Goal: Information Seeking & Learning: Learn about a topic

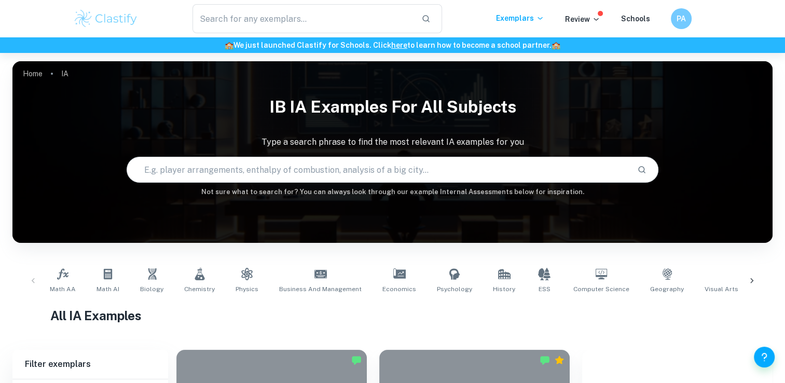
click at [263, 61] on div "Home IA IB IA examples for all subjects Type a search phrase to find the most r…" at bounding box center [392, 61] width 760 height 0
click at [330, 274] on link "Business and Management" at bounding box center [320, 281] width 91 height 34
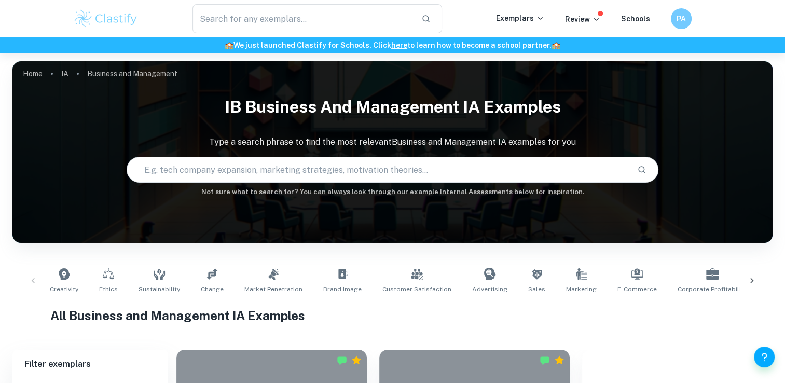
click at [744, 282] on div at bounding box center [751, 281] width 25 height 34
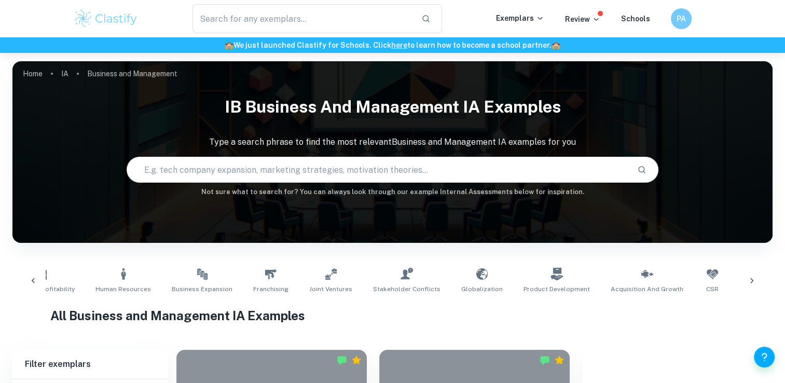
scroll to position [0, 672]
click at [385, 283] on link "Stakeholder Conflicts" at bounding box center [407, 281] width 76 height 34
type input "Stakeholder Conflicts"
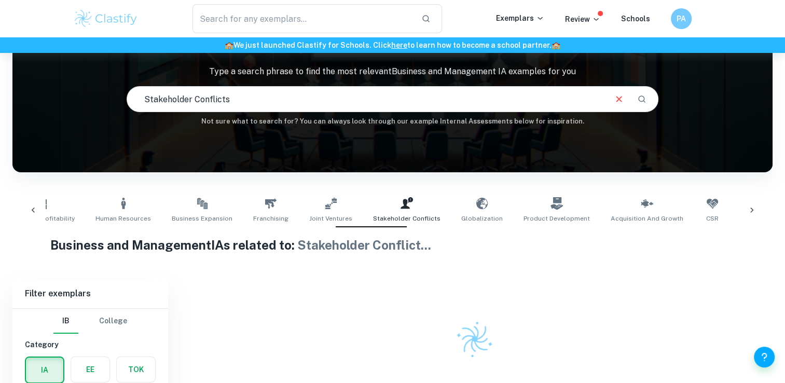
scroll to position [122, 0]
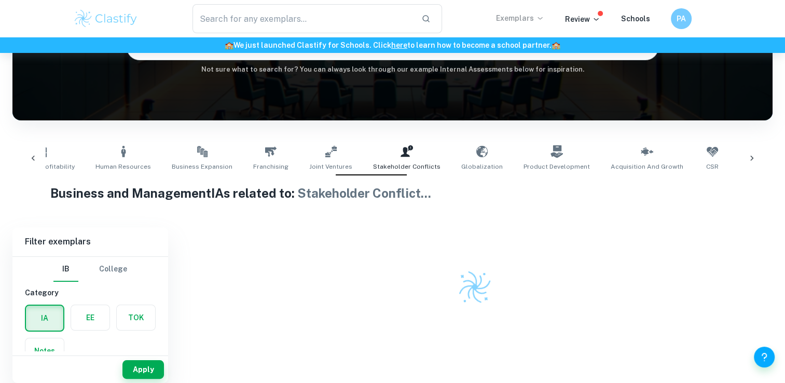
click at [523, 18] on p "Exemplars" at bounding box center [520, 17] width 48 height 11
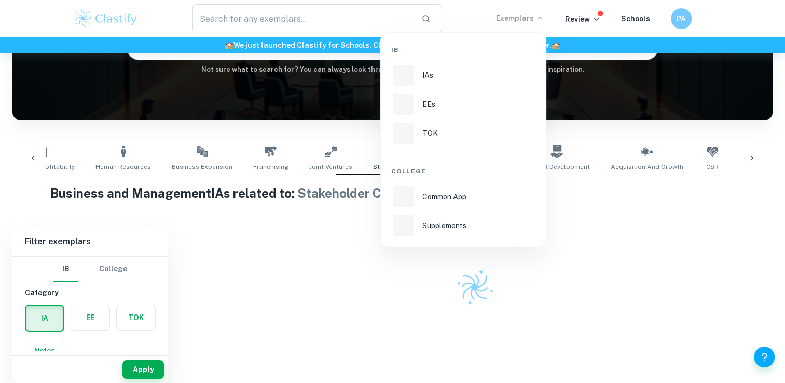
click at [596, 19] on div at bounding box center [392, 191] width 785 height 383
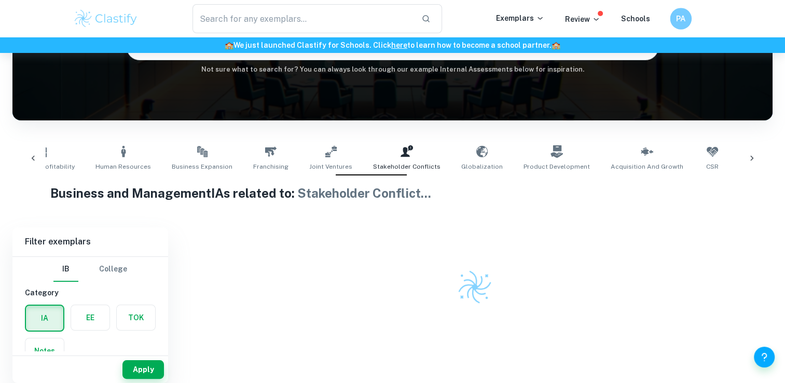
click at [679, 15] on h6 "PA" at bounding box center [680, 19] width 12 height 12
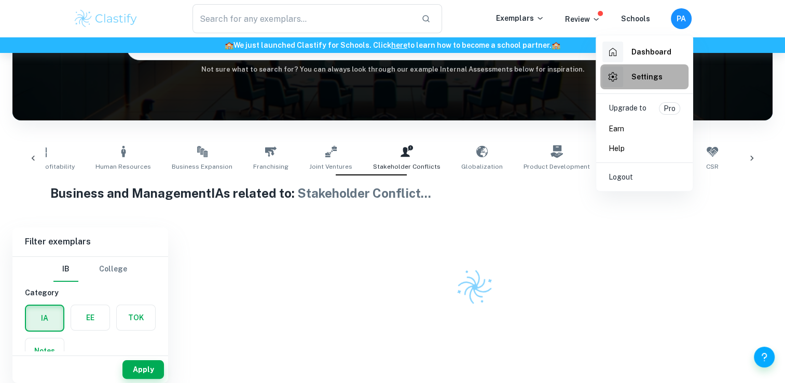
click at [664, 81] on li "Settings" at bounding box center [644, 76] width 88 height 25
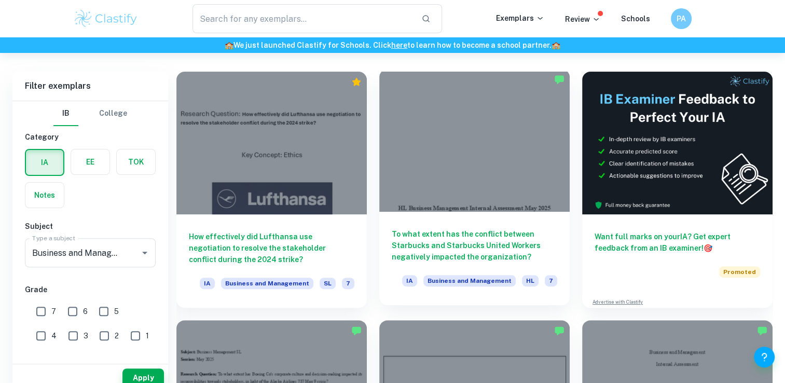
scroll to position [330, 0]
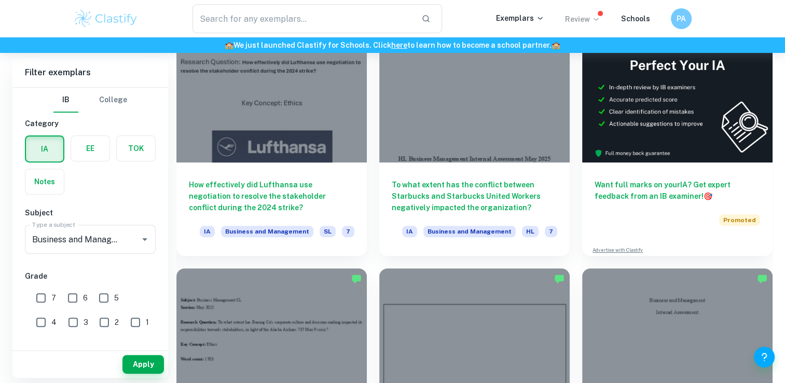
click at [598, 24] on p "Review" at bounding box center [582, 18] width 35 height 11
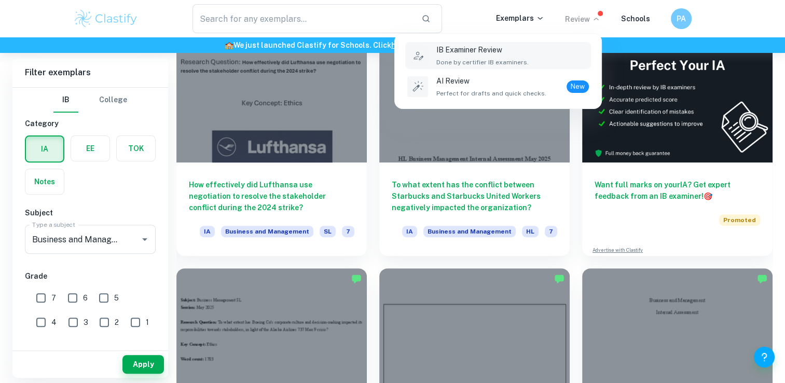
click at [547, 63] on div "IB Examiner Review Done by certifier IB examiners." at bounding box center [512, 55] width 153 height 23
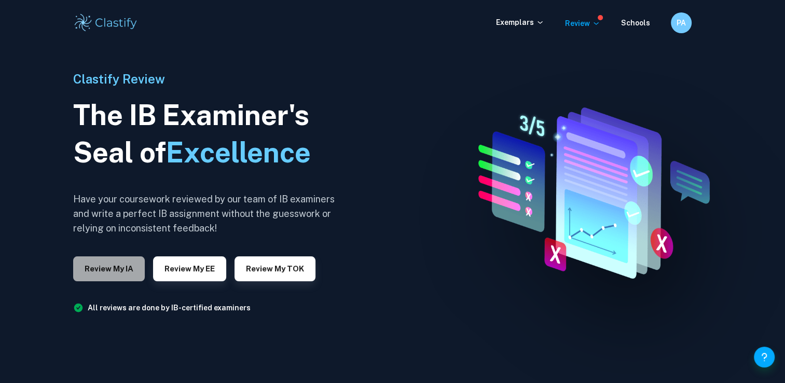
click at [119, 265] on button "Review my IA" at bounding box center [109, 268] width 72 height 25
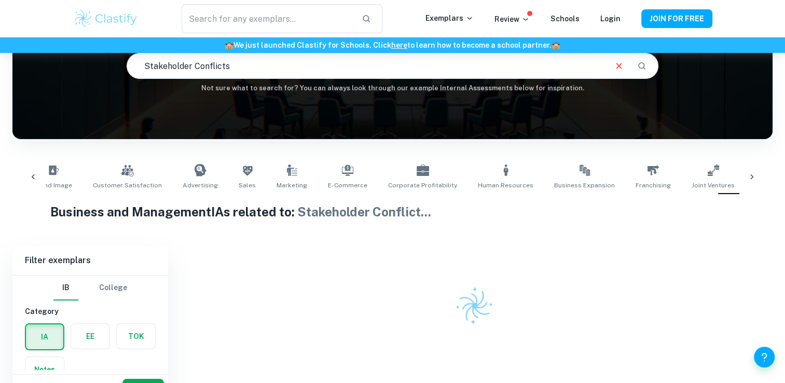
scroll to position [122, 0]
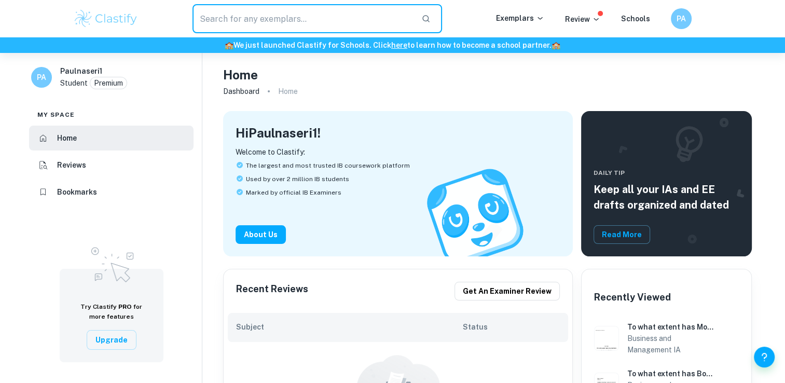
click at [313, 26] on input "text" at bounding box center [302, 18] width 221 height 29
click at [536, 20] on p "Exemplars" at bounding box center [520, 17] width 48 height 11
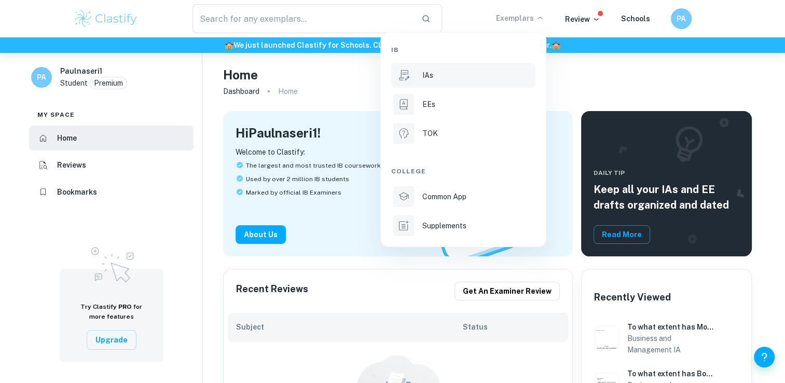
click at [491, 83] on li "IAs" at bounding box center [463, 75] width 144 height 25
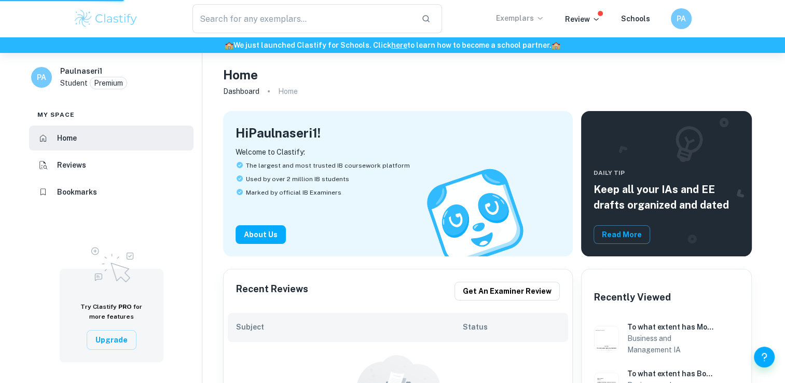
click at [538, 23] on p "Exemplars" at bounding box center [520, 17] width 48 height 11
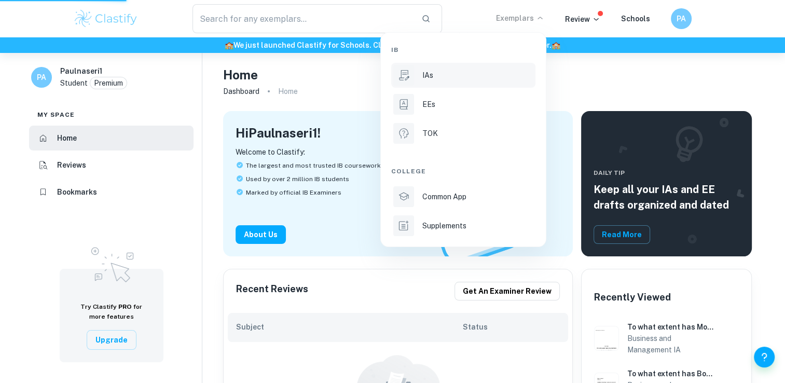
click at [514, 71] on div "IAs" at bounding box center [477, 75] width 111 height 11
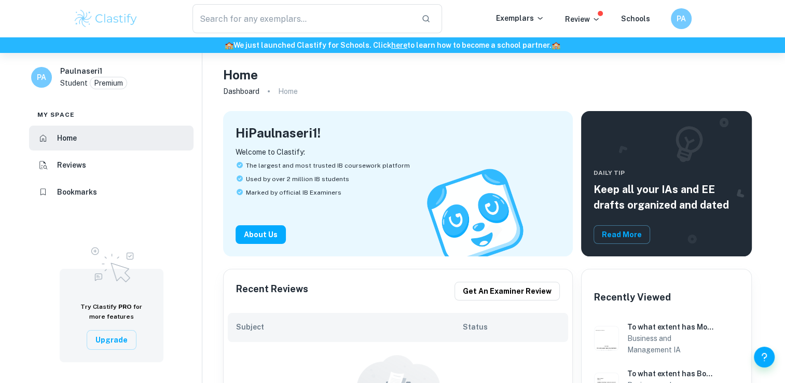
click at [546, 21] on div "Exemplars" at bounding box center [530, 18] width 69 height 12
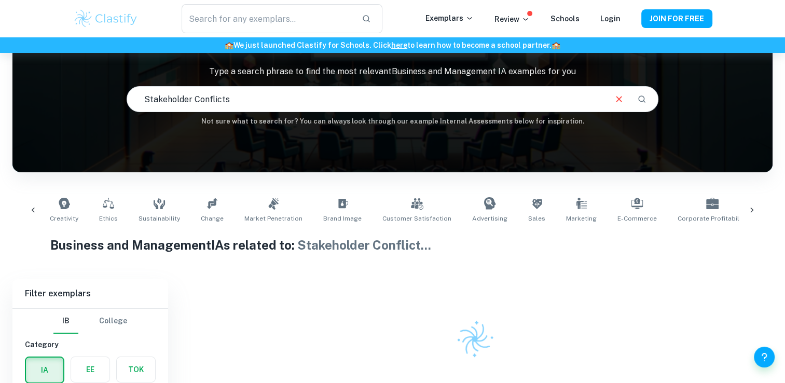
scroll to position [0, 289]
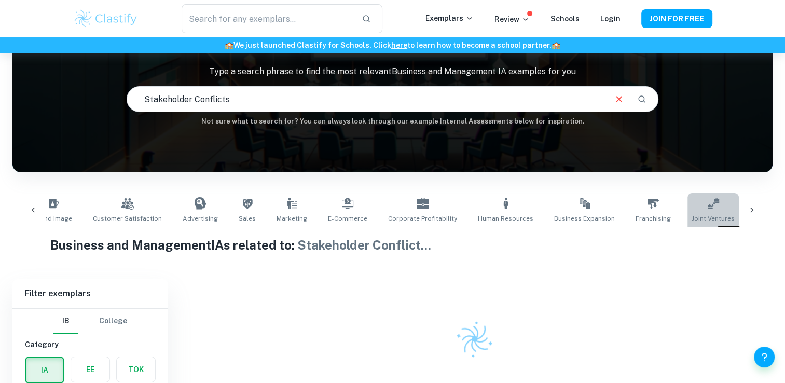
click at [687, 206] on link "Joint Ventures" at bounding box center [712, 210] width 51 height 34
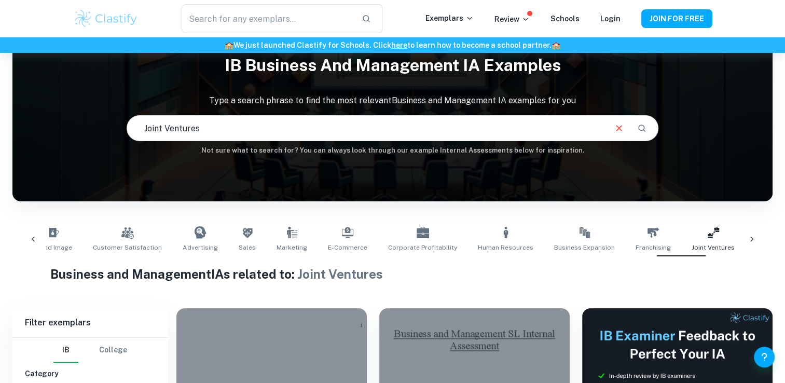
scroll to position [19, 0]
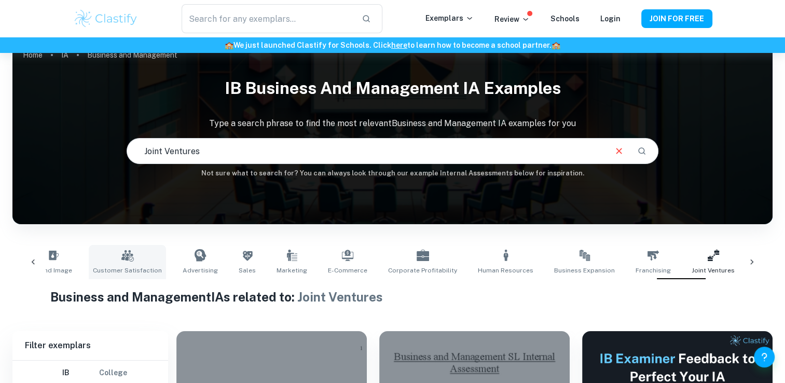
click at [95, 261] on link "Customer Satisfaction" at bounding box center [127, 262] width 77 height 34
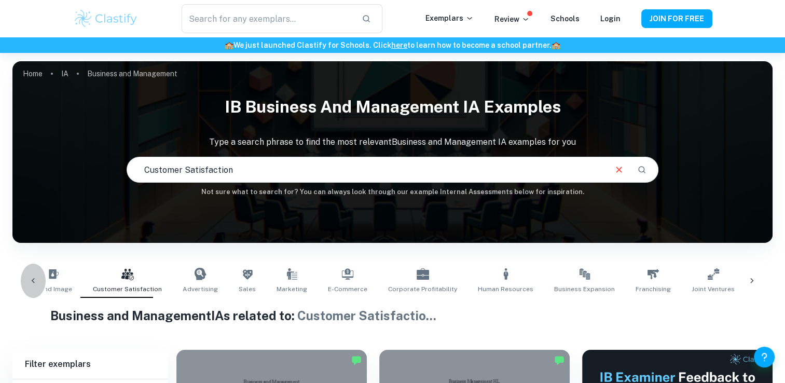
click at [34, 281] on icon at bounding box center [33, 280] width 10 height 10
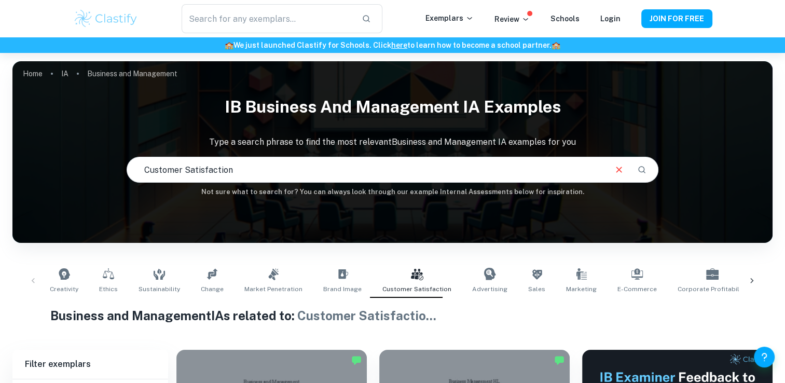
click at [35, 278] on div "Creativity Ethics Sustainability Change Market Penetration Brand Image Customer…" at bounding box center [392, 281] width 743 height 34
click at [343, 277] on link "Brand Image" at bounding box center [342, 281] width 47 height 34
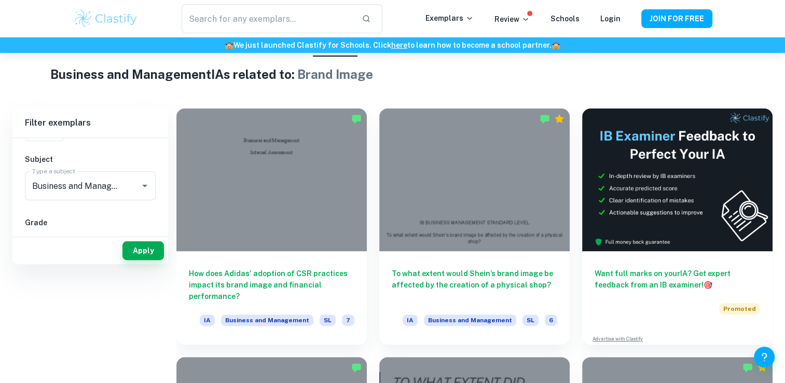
scroll to position [34, 0]
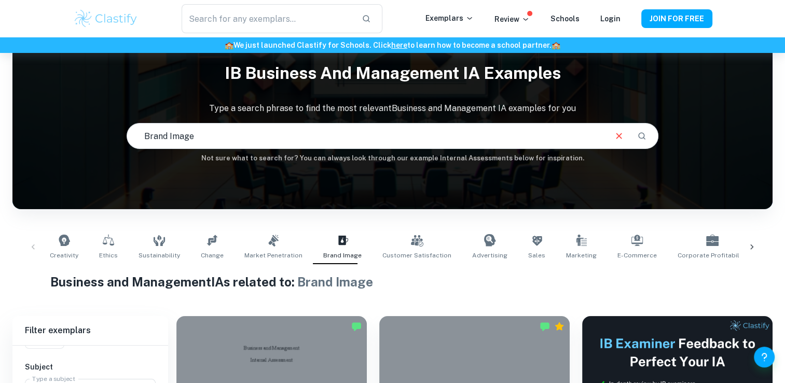
click at [192, 249] on div "Creativity Ethics Sustainability Change Market Penetration Brand Image Customer…" at bounding box center [393, 247] width 694 height 34
click at [221, 246] on link "Change" at bounding box center [212, 247] width 31 height 34
type input "Change"
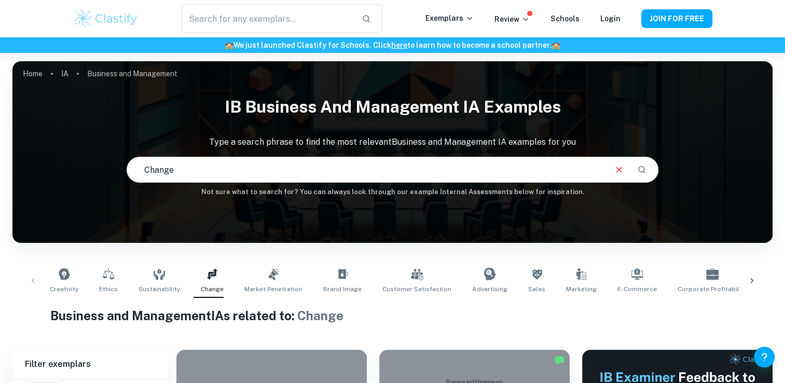
scroll to position [52, 0]
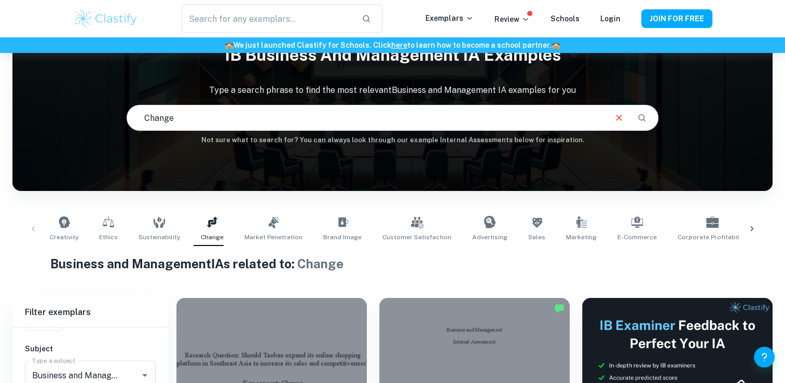
click at [33, 229] on div "Creativity Ethics Sustainability Change Market Penetration Brand Image Customer…" at bounding box center [392, 229] width 743 height 34
click at [760, 230] on div at bounding box center [751, 229] width 25 height 34
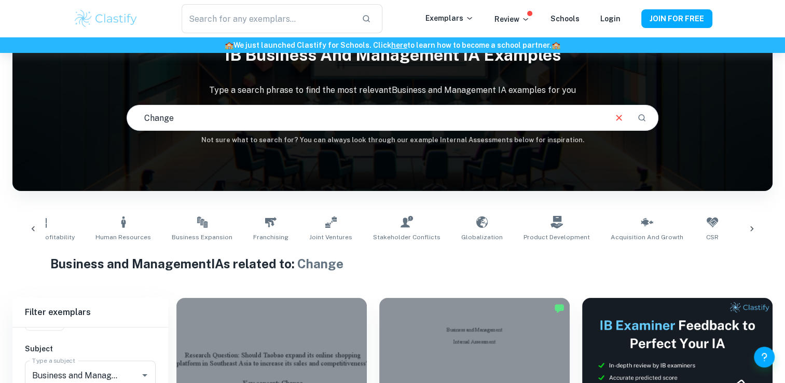
click at [760, 231] on div at bounding box center [751, 229] width 25 height 34
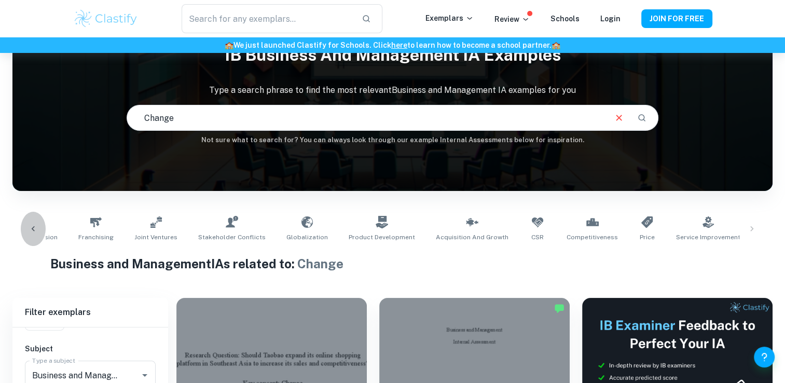
click at [35, 227] on icon at bounding box center [33, 229] width 10 height 10
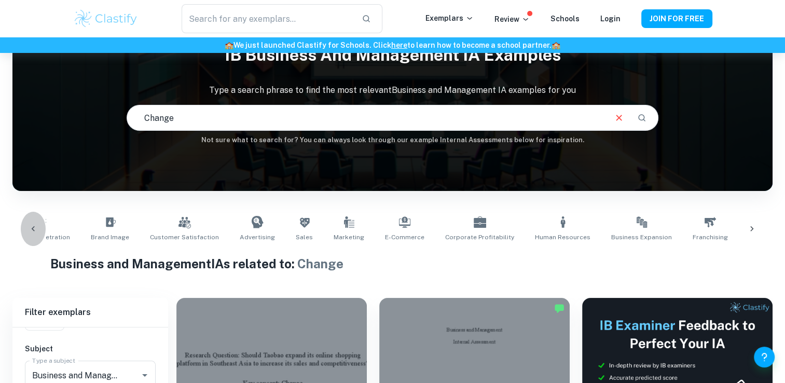
scroll to position [0, 174]
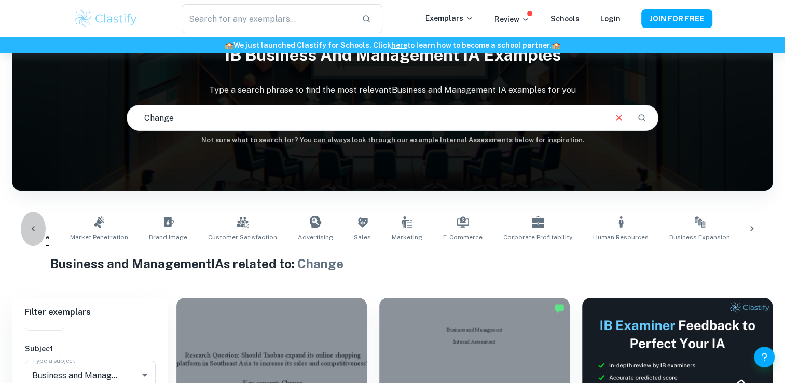
click at [35, 227] on icon at bounding box center [33, 229] width 10 height 10
